Goal: Task Accomplishment & Management: Manage account settings

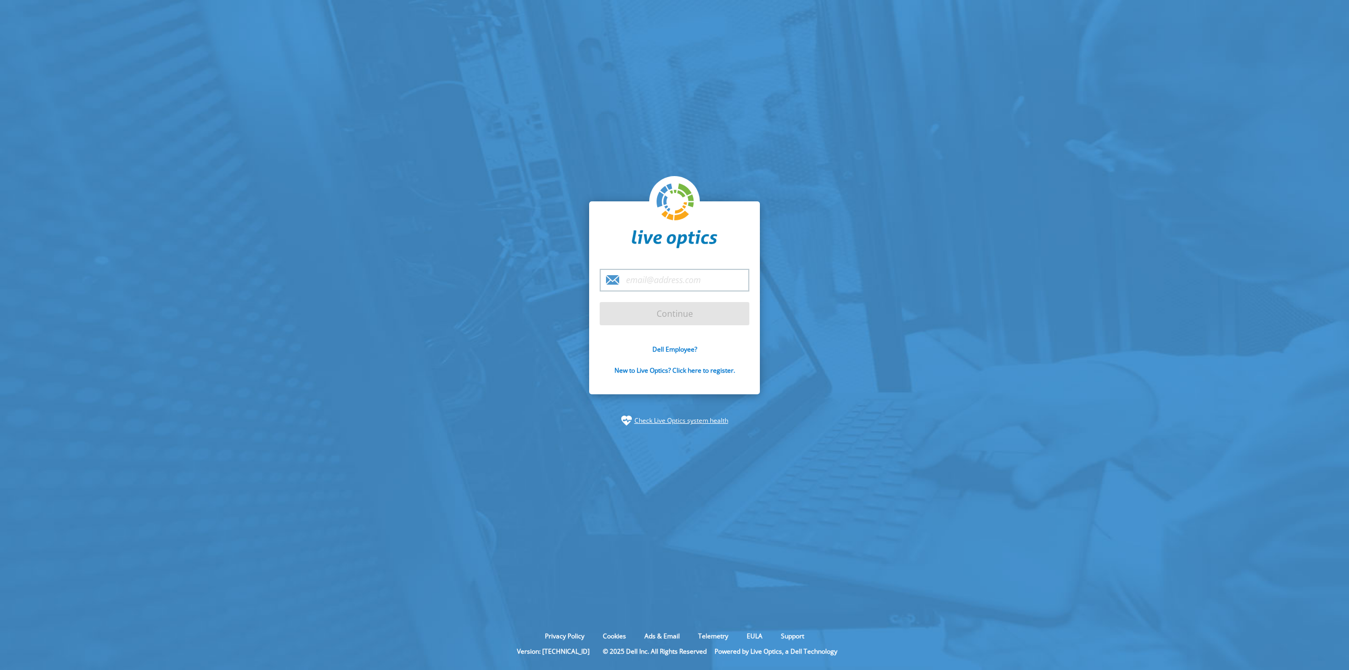
type input "[EMAIL_ADDRESS][PERSON_NAME][DOMAIN_NAME]"
click at [695, 317] on input "Continue" at bounding box center [675, 313] width 150 height 23
click at [670, 316] on input "Continue" at bounding box center [675, 313] width 150 height 23
click at [730, 281] on input "[EMAIL_ADDRESS][PERSON_NAME][DOMAIN_NAME]" at bounding box center [675, 280] width 150 height 23
click at [666, 316] on input "Continue" at bounding box center [675, 313] width 150 height 23
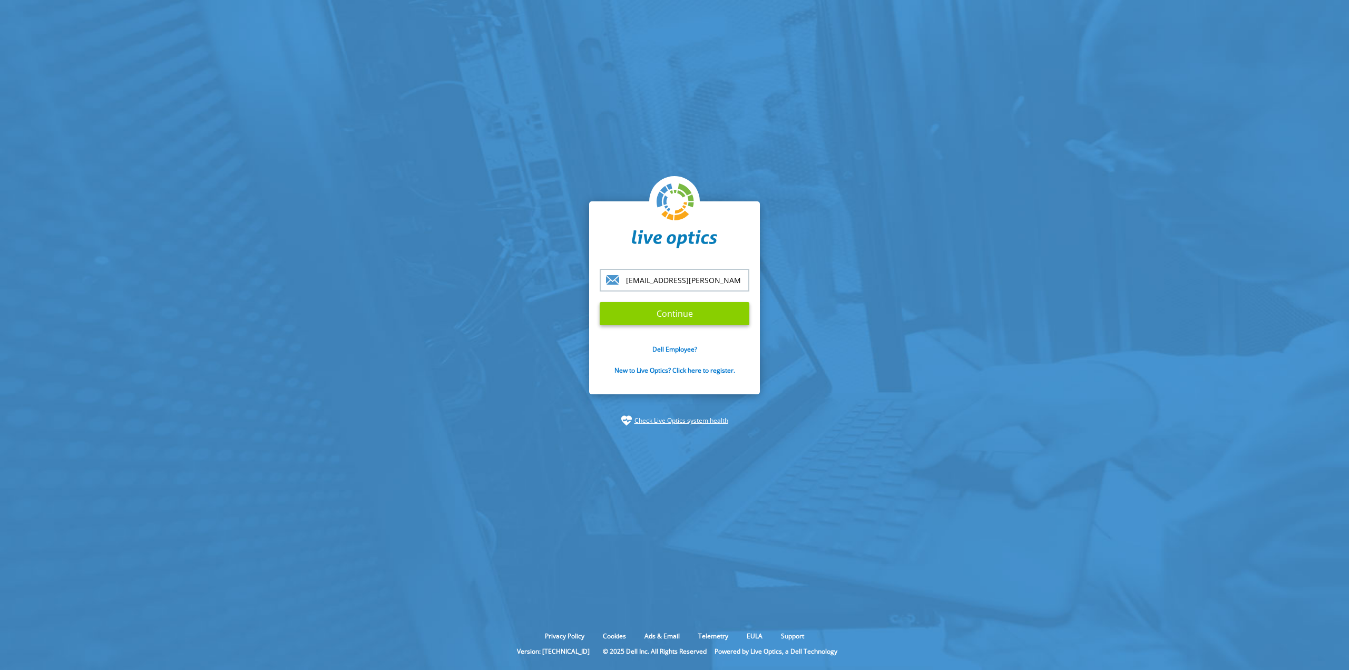
click at [666, 312] on input "Continue" at bounding box center [675, 313] width 150 height 23
click at [667, 312] on input "Continue" at bounding box center [675, 313] width 150 height 23
